Goal: Transaction & Acquisition: Purchase product/service

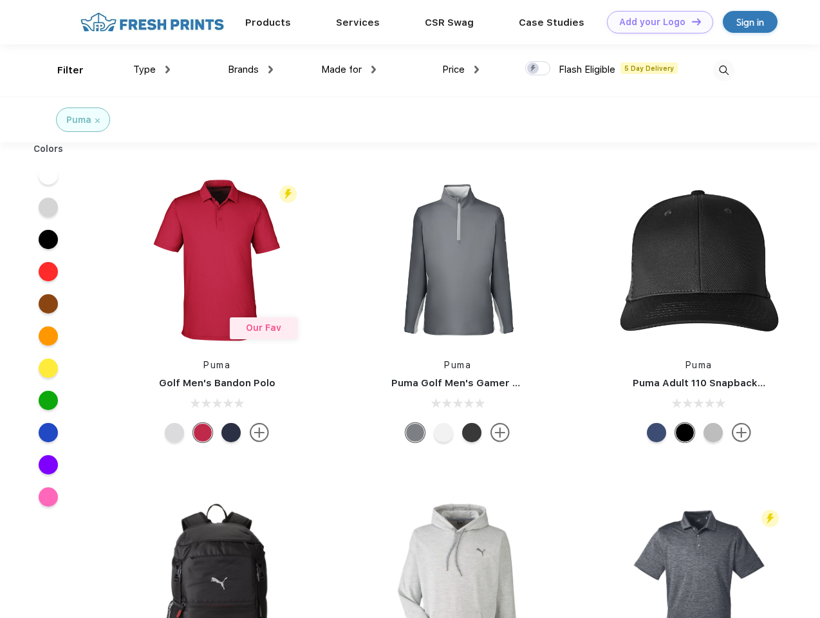
scroll to position [1, 0]
click at [655, 22] on link "Add your Logo Design Tool" at bounding box center [660, 22] width 106 height 23
click at [0, 0] on div "Design Tool" at bounding box center [0, 0] width 0 height 0
click at [691, 21] on link "Add your Logo Design Tool" at bounding box center [660, 22] width 106 height 23
click at [62, 70] on div "Filter" at bounding box center [70, 70] width 26 height 15
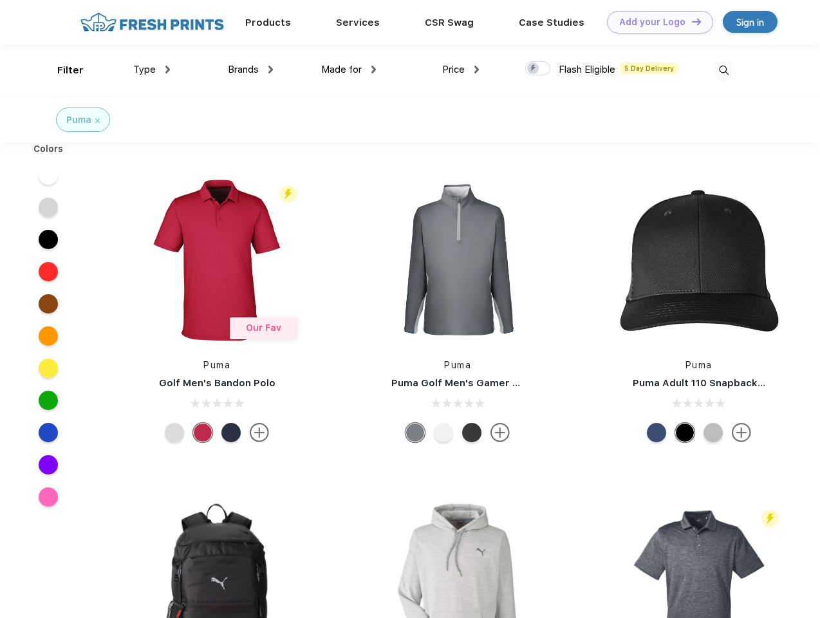
click at [152, 70] on span "Type" at bounding box center [144, 70] width 23 height 12
click at [250, 70] on span "Brands" at bounding box center [243, 70] width 31 height 12
click at [349, 70] on span "Made for" at bounding box center [341, 70] width 41 height 12
click at [461, 70] on span "Price" at bounding box center [453, 70] width 23 height 12
click at [538, 69] on div at bounding box center [537, 68] width 25 height 14
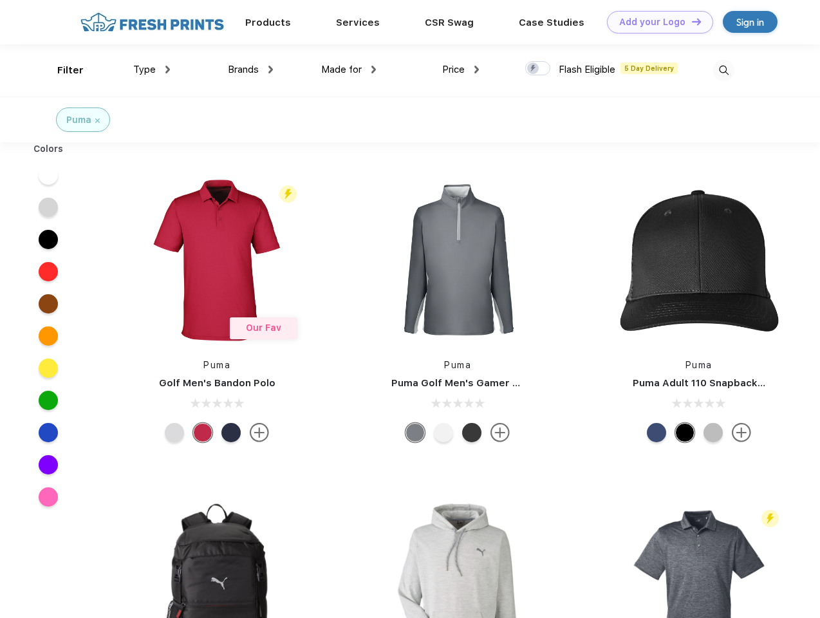
click at [534, 69] on input "checkbox" at bounding box center [529, 65] width 8 height 8
click at [724, 70] on img at bounding box center [723, 70] width 21 height 21
